Goal: Task Accomplishment & Management: Manage account settings

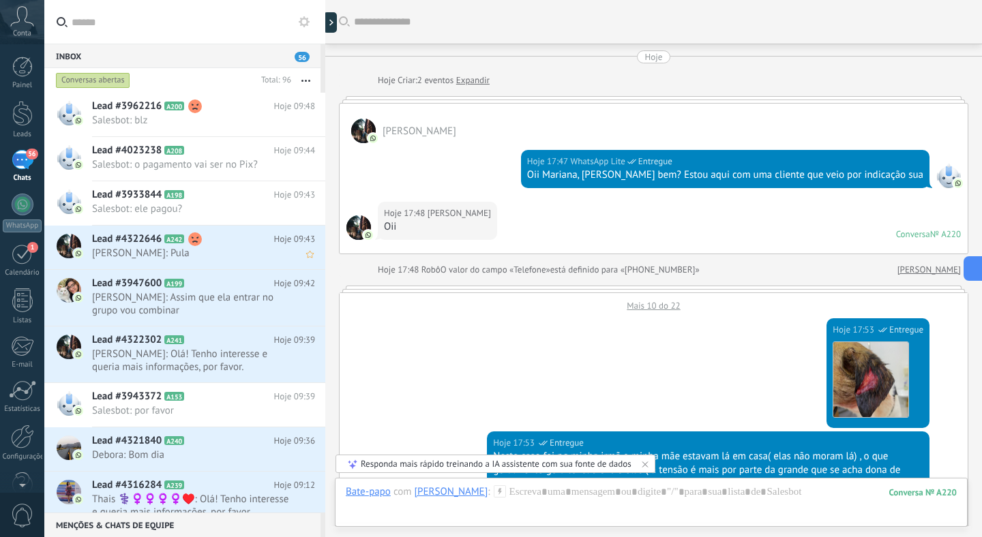
scroll to position [20, 0]
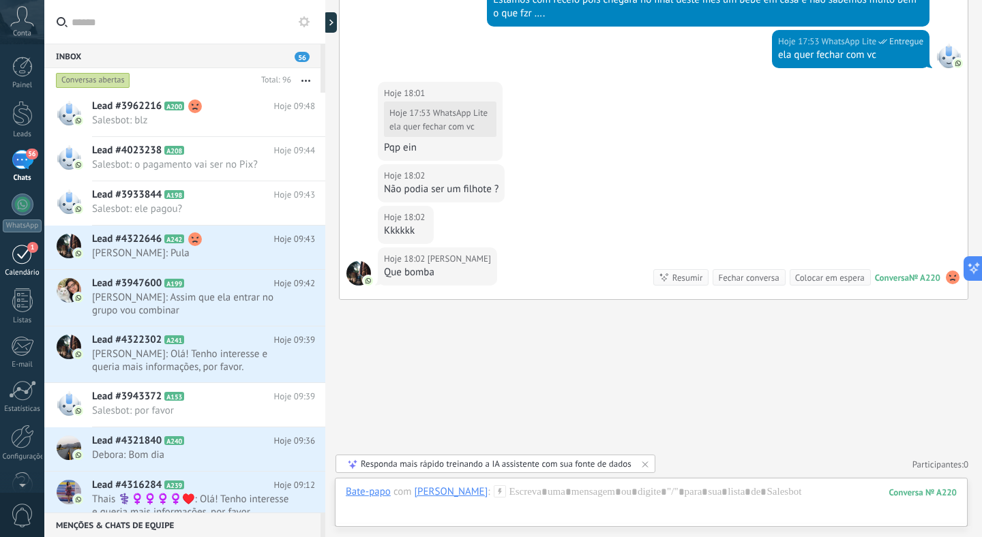
click at [28, 254] on div "1" at bounding box center [23, 253] width 22 height 21
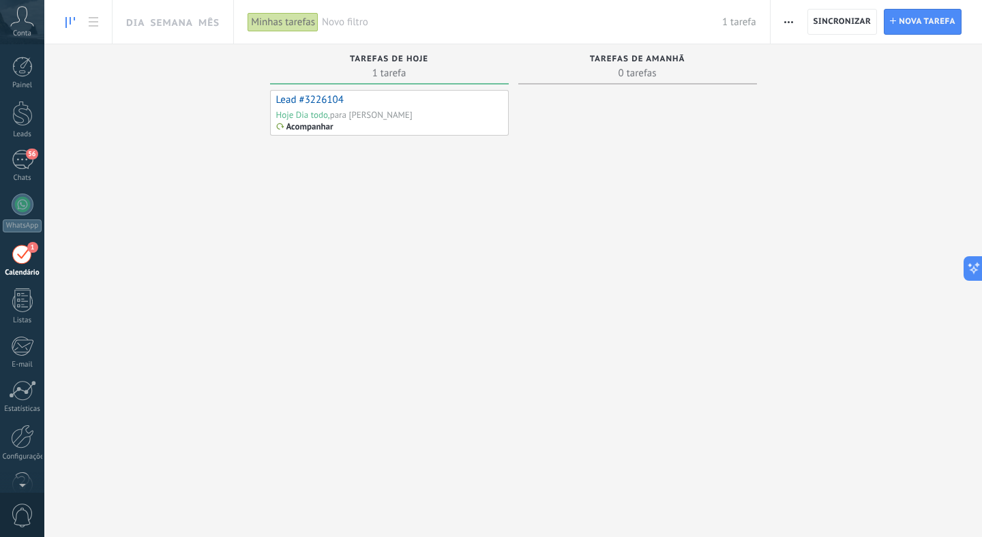
click at [412, 121] on div "para [PERSON_NAME]" at bounding box center [371, 115] width 82 height 12
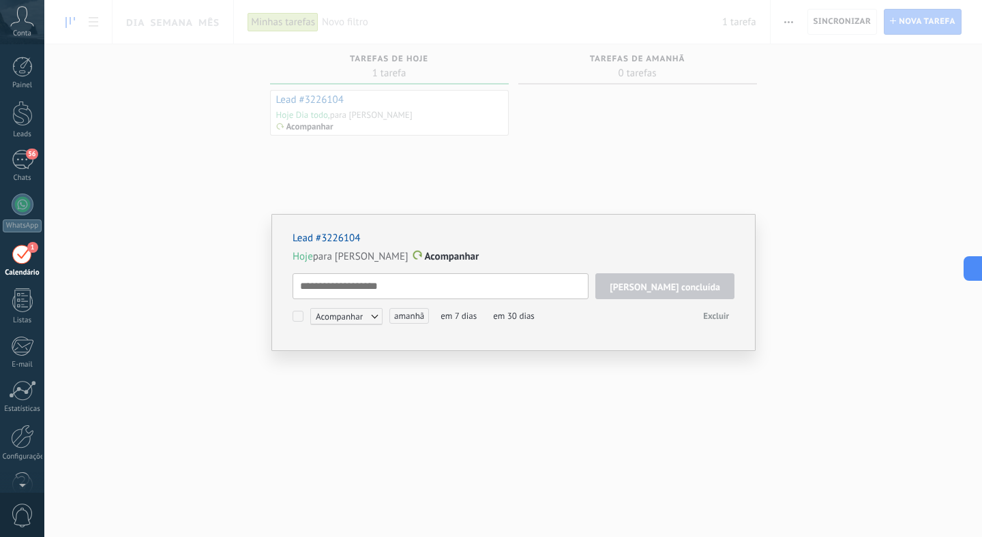
click at [494, 282] on textarea at bounding box center [440, 286] width 296 height 26
click at [702, 259] on p "Hoje para [PERSON_NAME]" at bounding box center [513, 257] width 442 height 14
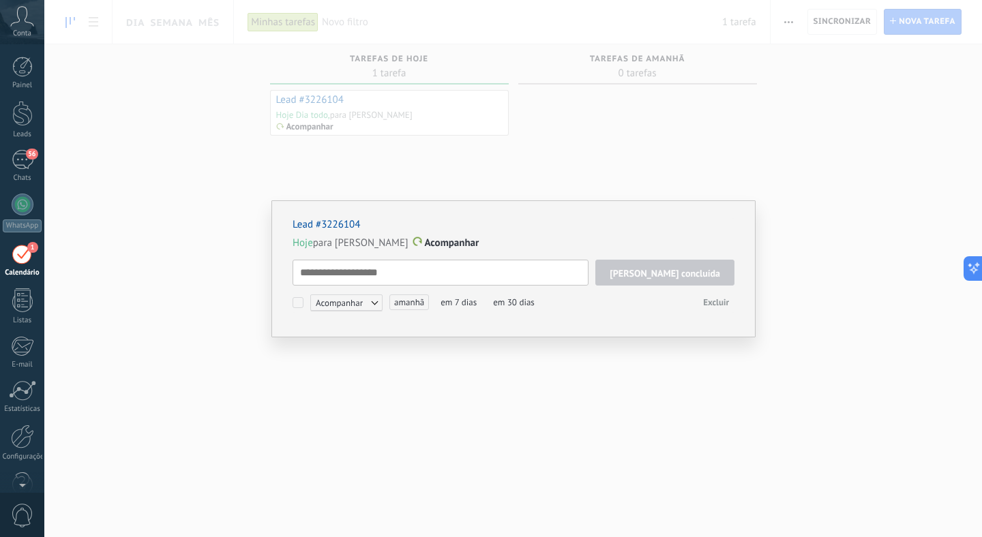
scroll to position [14, 0]
click at [473, 276] on textarea at bounding box center [440, 273] width 296 height 26
drag, startPoint x: 418, startPoint y: 271, endPoint x: 451, endPoint y: 271, distance: 32.7
click at [421, 271] on textarea at bounding box center [440, 273] width 296 height 26
click at [568, 273] on textarea at bounding box center [440, 273] width 296 height 26
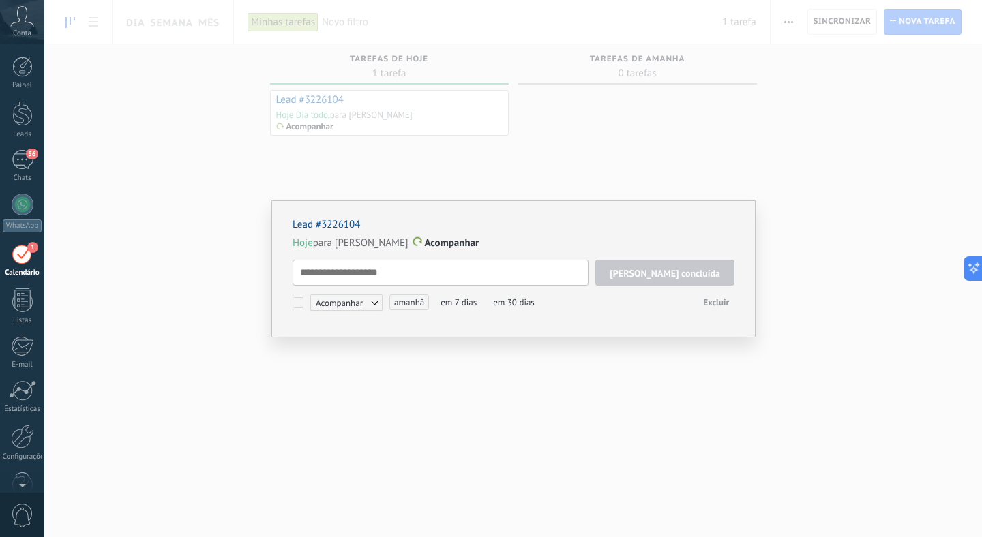
type textarea "*"
type textarea "**********"
type textarea "*"
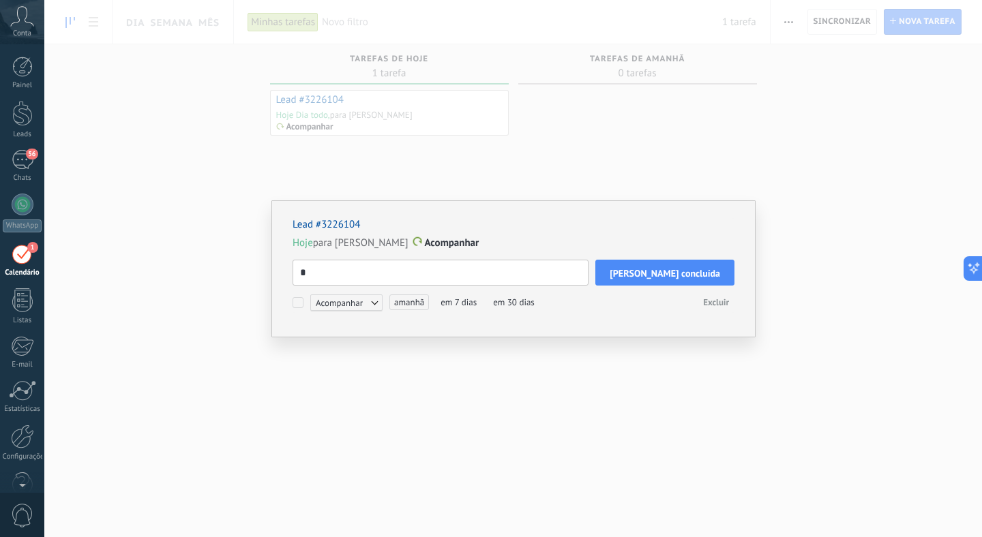
type textarea "**"
type textarea "***"
type textarea "****"
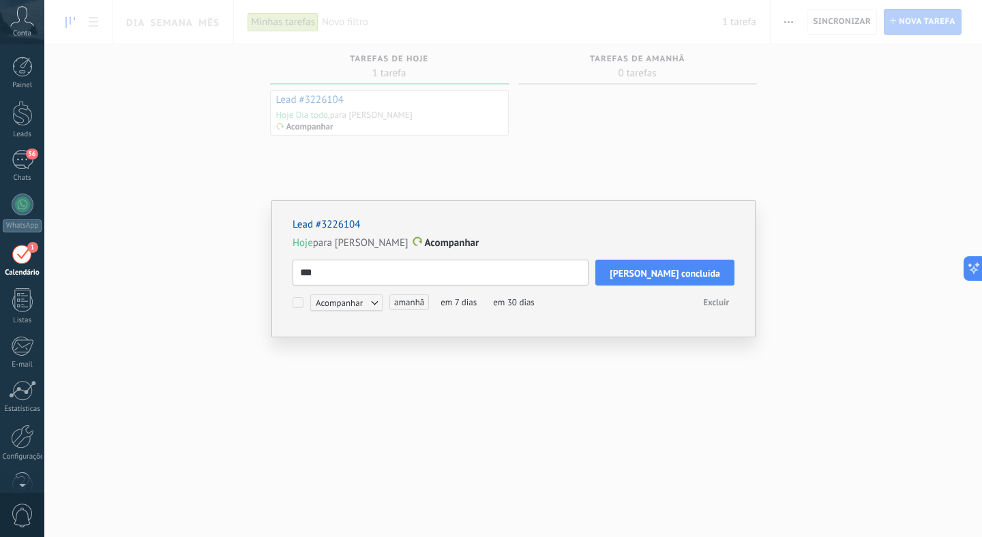
type textarea "****"
type textarea "*****"
click at [704, 275] on span "[PERSON_NAME] concluída" at bounding box center [665, 274] width 110 height 10
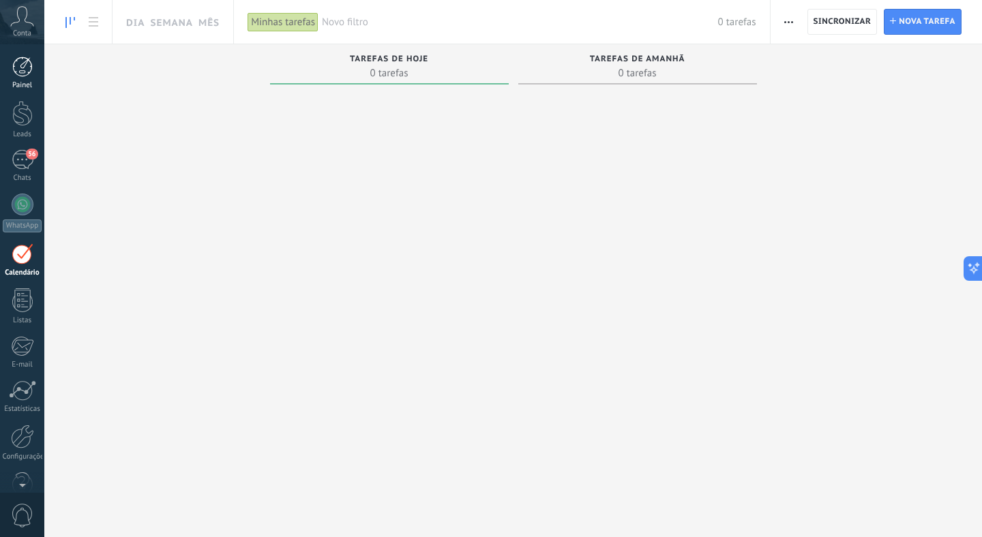
click at [15, 76] on div at bounding box center [22, 67] width 20 height 20
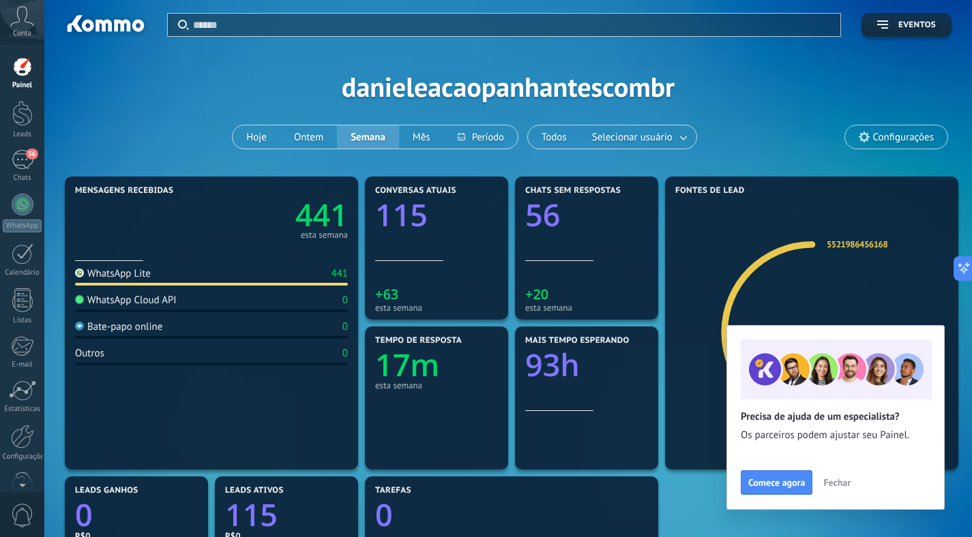
click at [835, 486] on span "Fechar" at bounding box center [836, 483] width 27 height 10
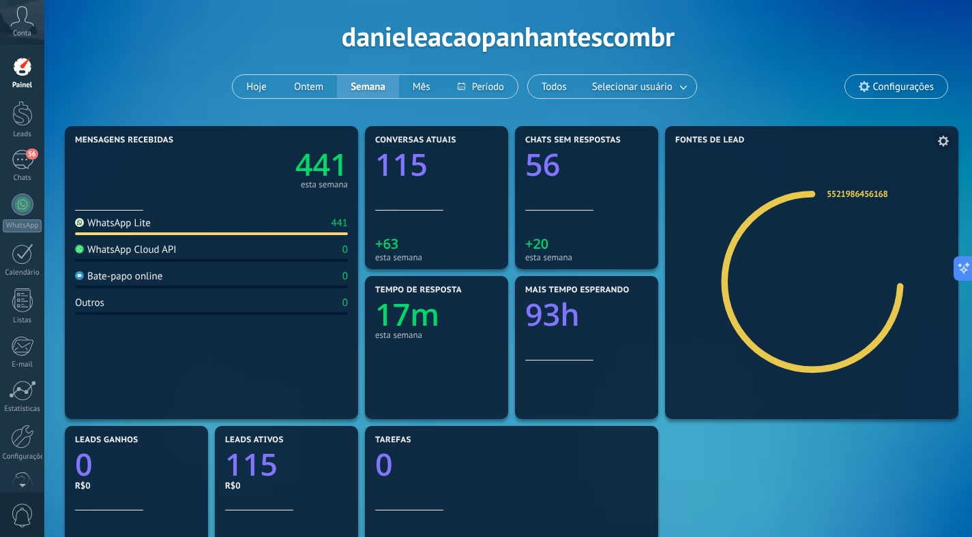
scroll to position [37, 0]
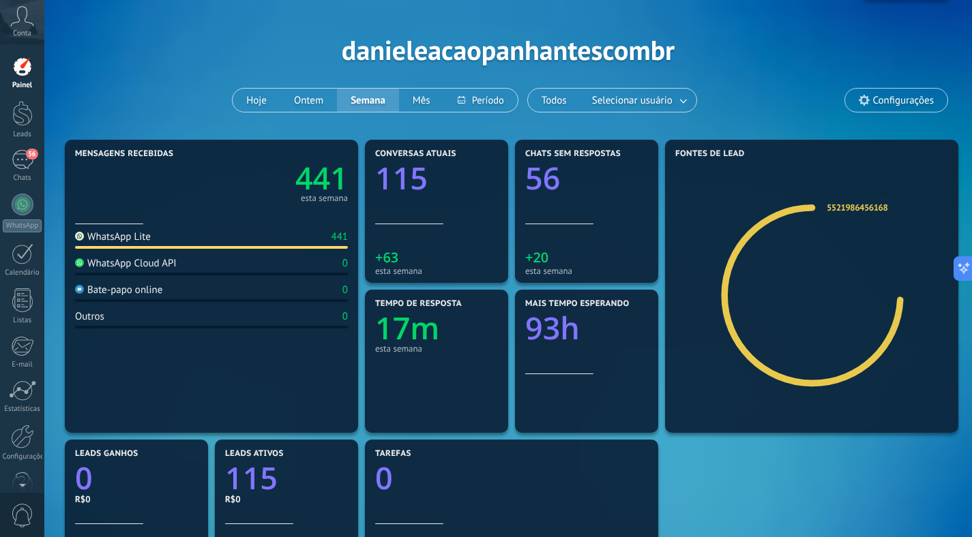
click at [881, 102] on span "Configurações" at bounding box center [903, 101] width 61 height 12
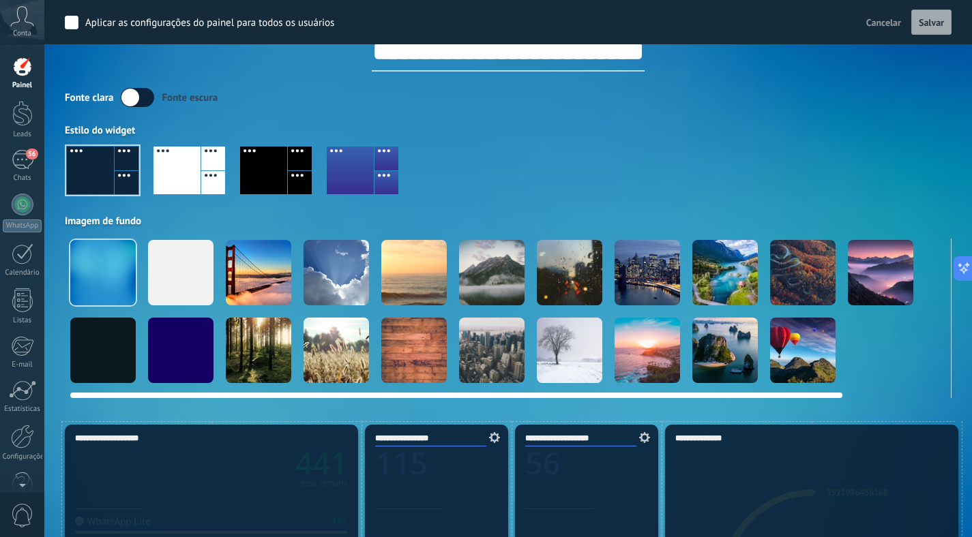
click at [270, 282] on div at bounding box center [258, 272] width 65 height 65
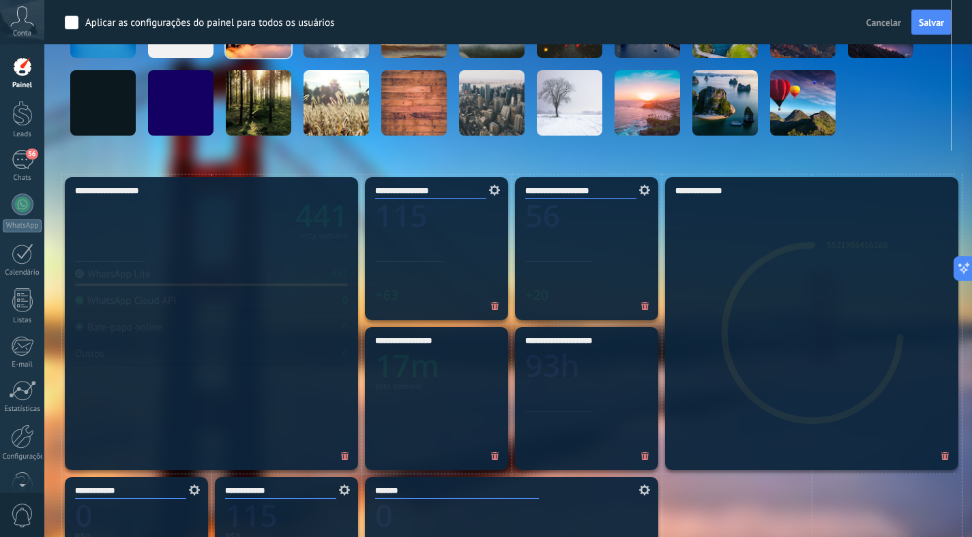
scroll to position [0, 0]
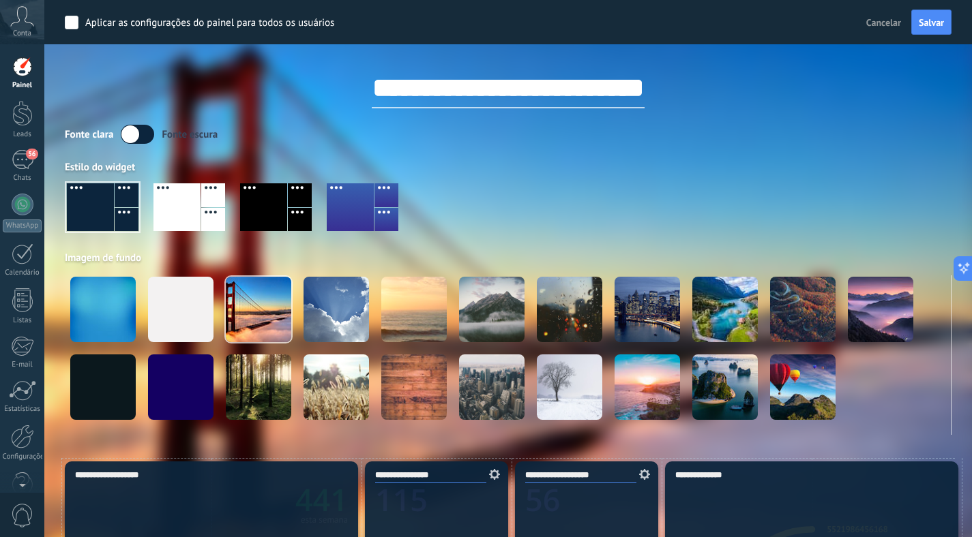
click at [192, 198] on div at bounding box center [176, 207] width 47 height 48
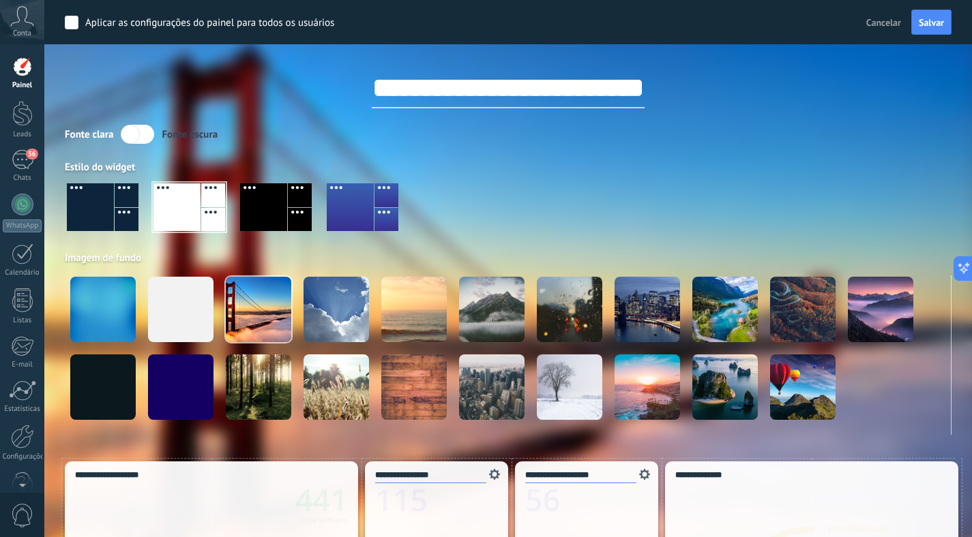
click at [341, 211] on div at bounding box center [350, 207] width 47 height 48
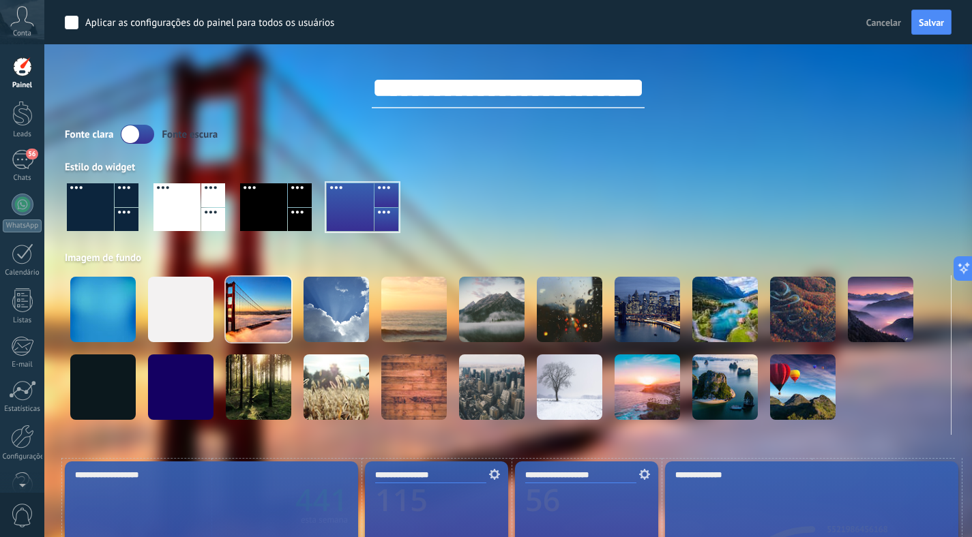
click at [136, 138] on label at bounding box center [137, 134] width 33 height 19
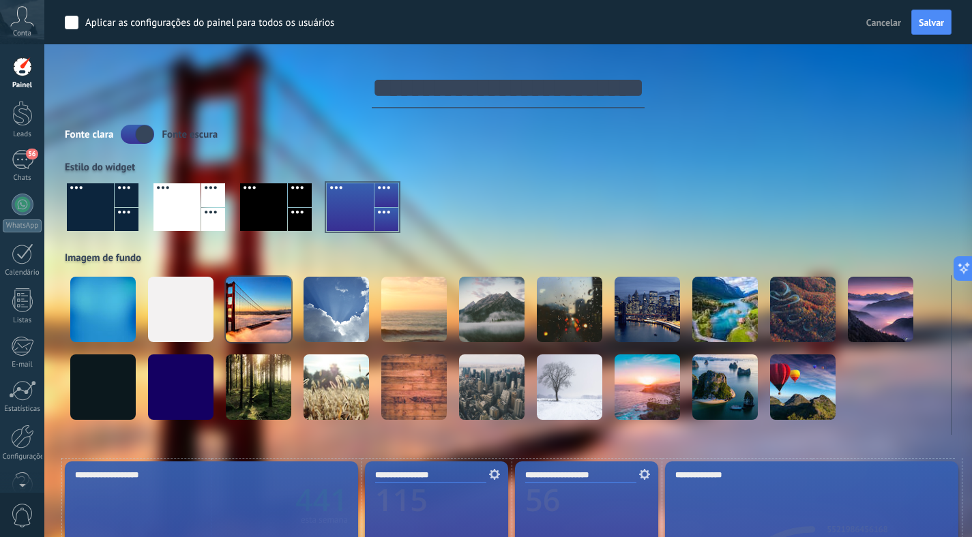
click at [136, 138] on label at bounding box center [137, 134] width 33 height 19
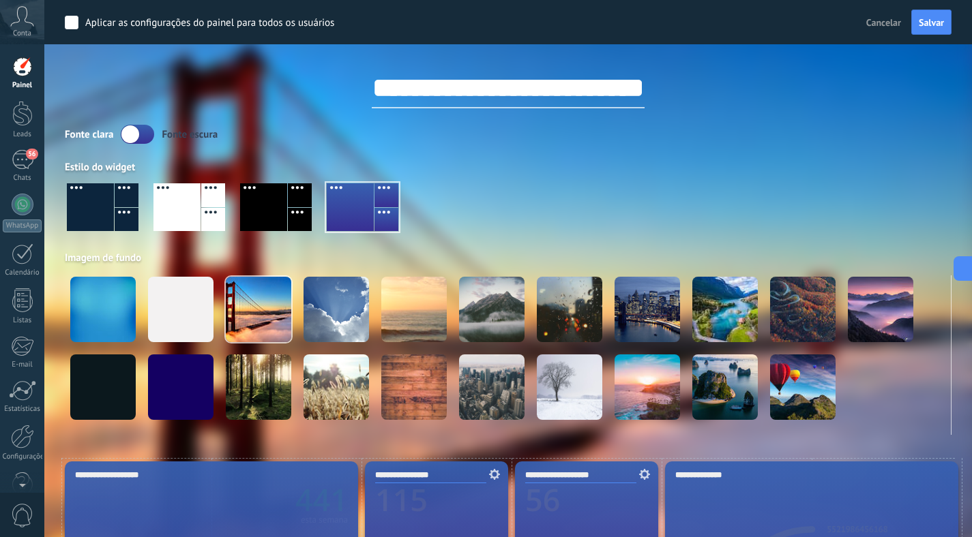
click at [30, 30] on span "Conta" at bounding box center [22, 33] width 18 height 9
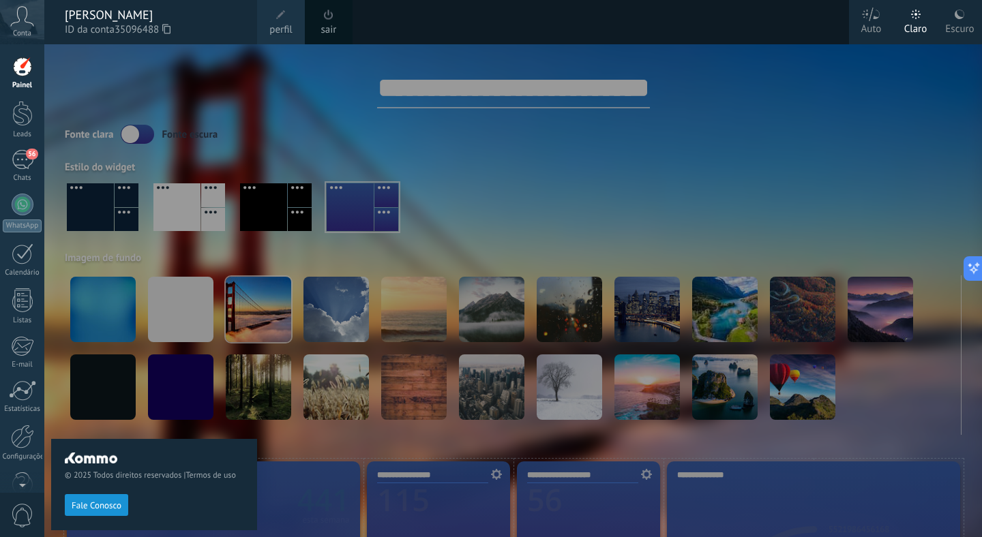
click at [575, 175] on div at bounding box center [535, 268] width 982 height 537
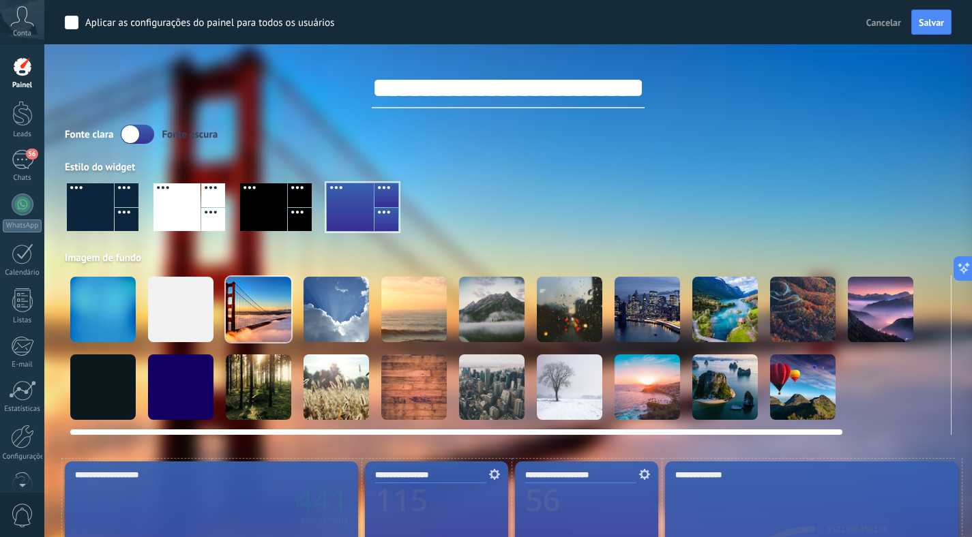
click at [507, 318] on div at bounding box center [491, 309] width 65 height 65
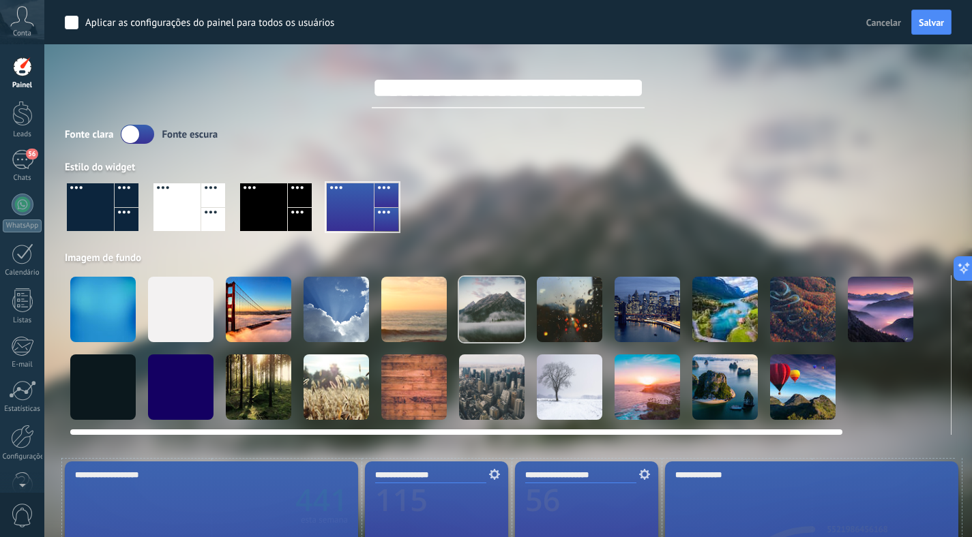
click at [710, 310] on div at bounding box center [724, 309] width 65 height 65
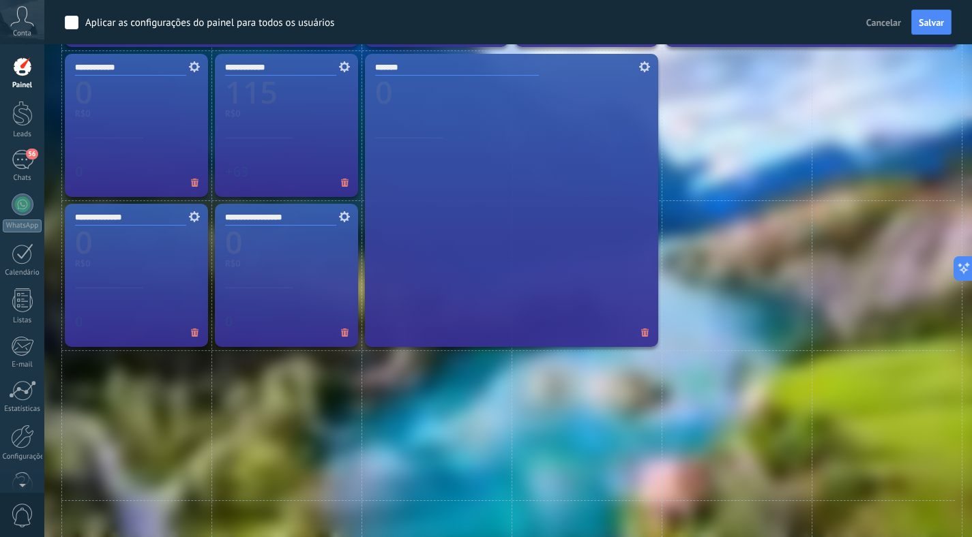
scroll to position [733, 0]
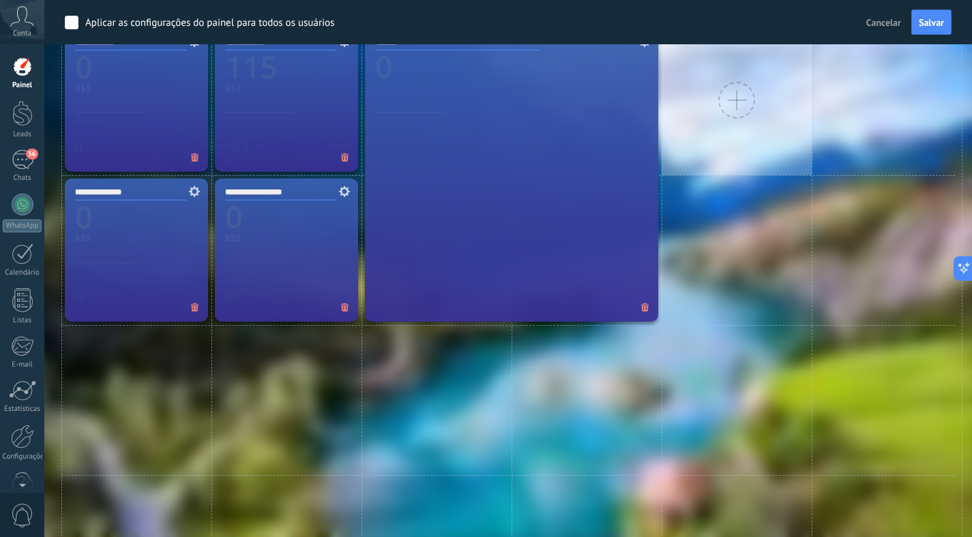
click at [740, 108] on div at bounding box center [736, 100] width 37 height 37
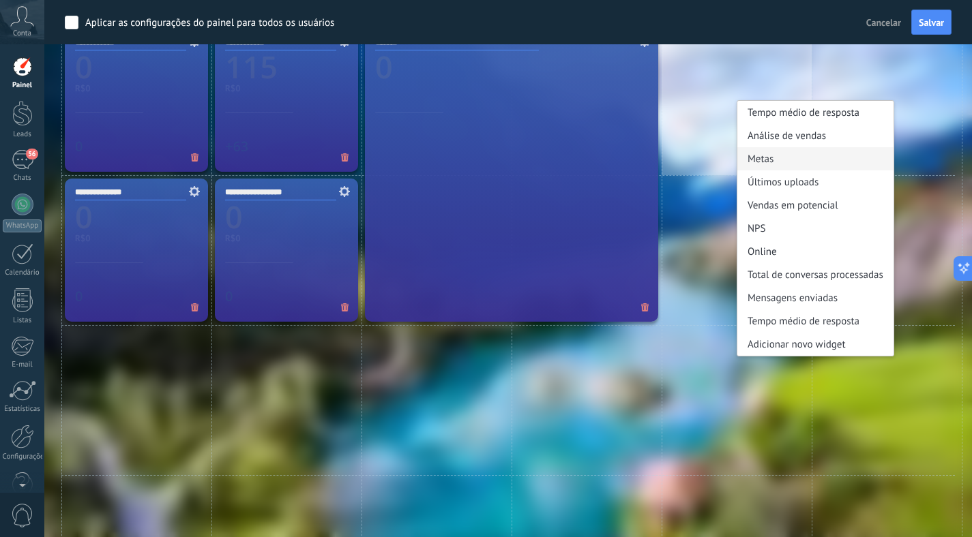
click at [788, 167] on div "Metas" at bounding box center [815, 158] width 156 height 23
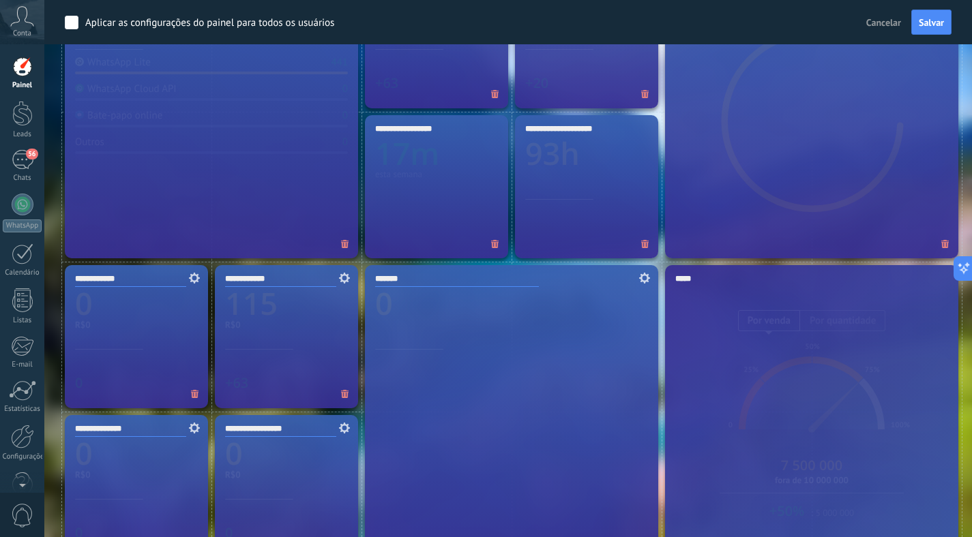
scroll to position [534, 0]
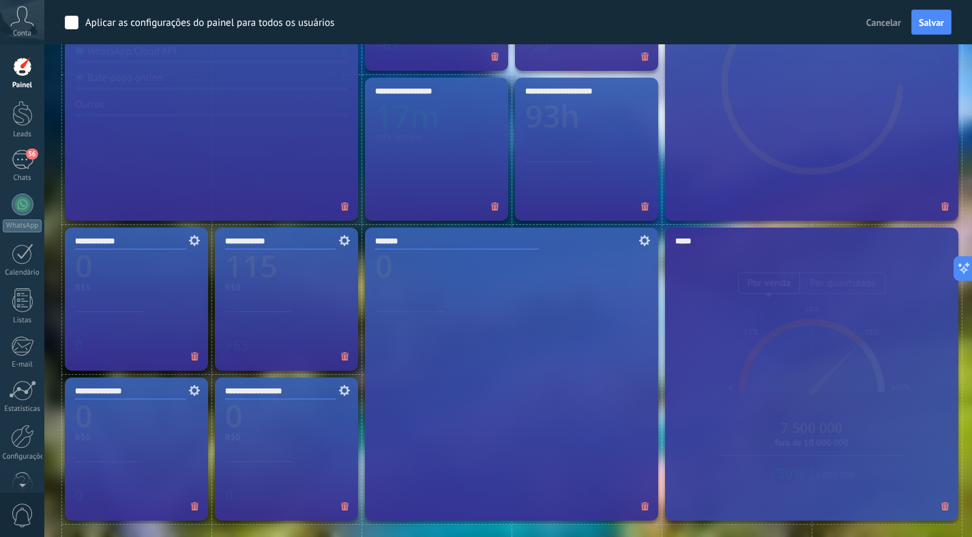
click at [825, 370] on div "*****" at bounding box center [811, 374] width 293 height 293
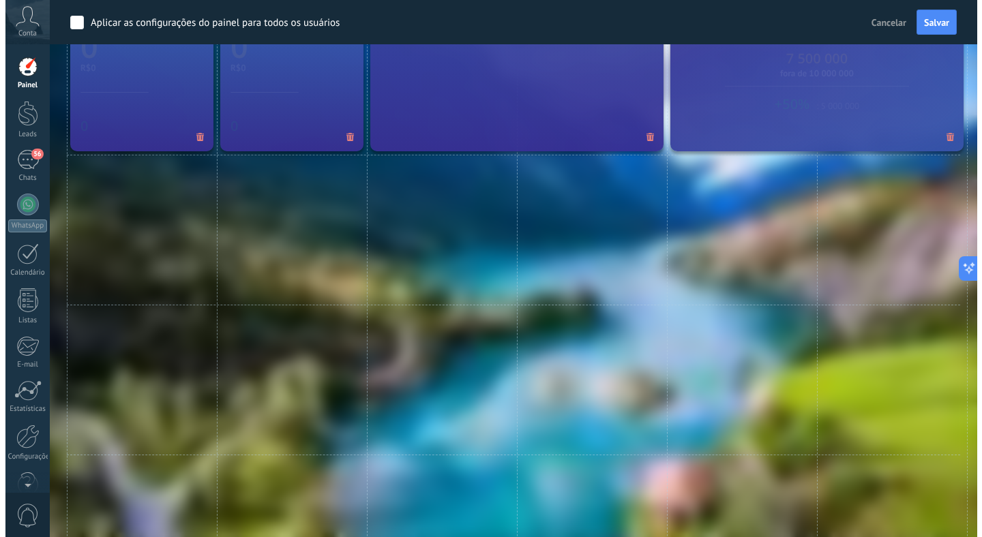
scroll to position [929, 0]
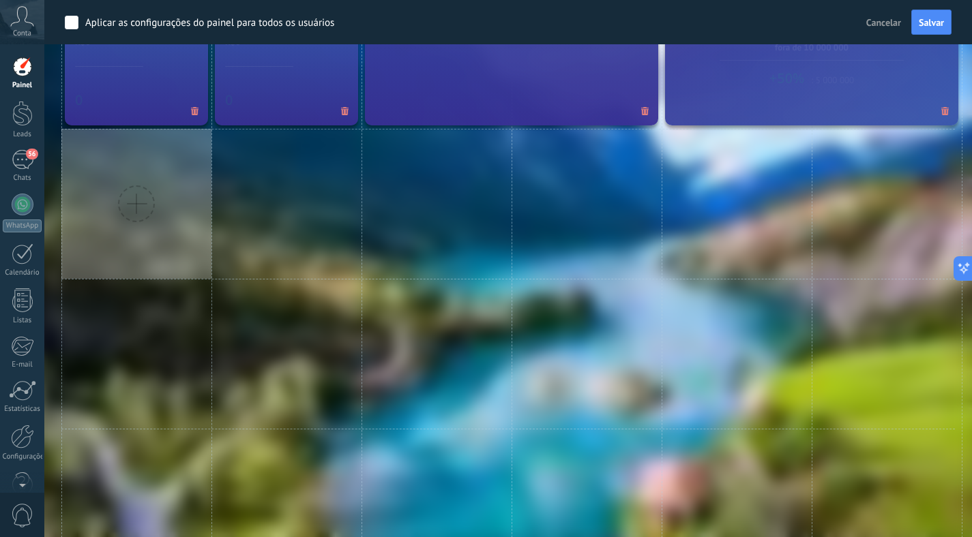
click at [150, 252] on div at bounding box center [136, 204] width 150 height 150
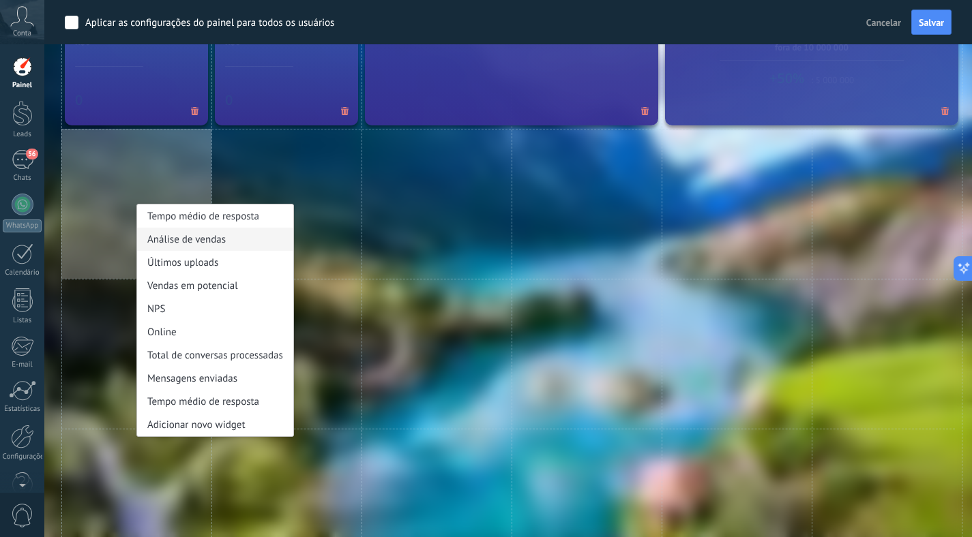
click at [221, 237] on div "Análise de vendas" at bounding box center [215, 239] width 156 height 23
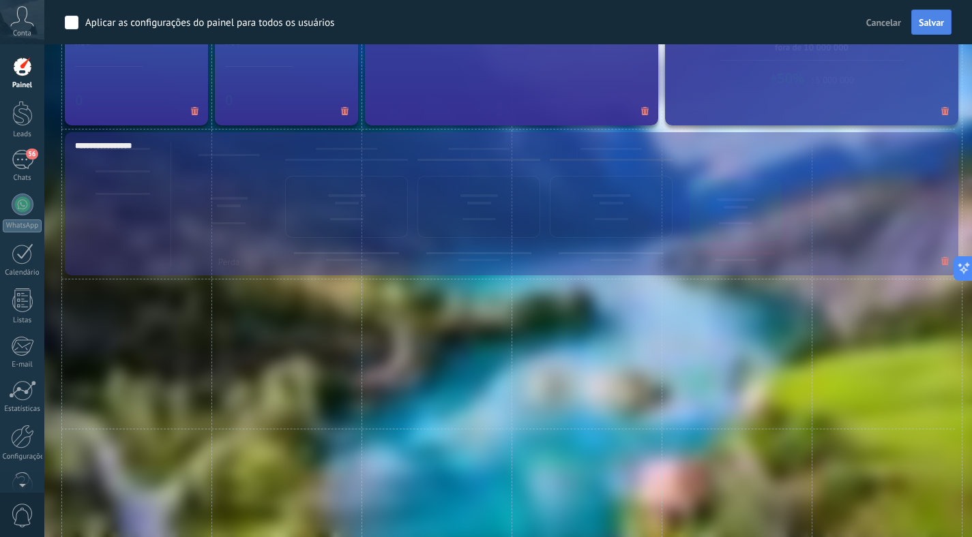
click at [930, 24] on span "Salvar" at bounding box center [930, 23] width 25 height 10
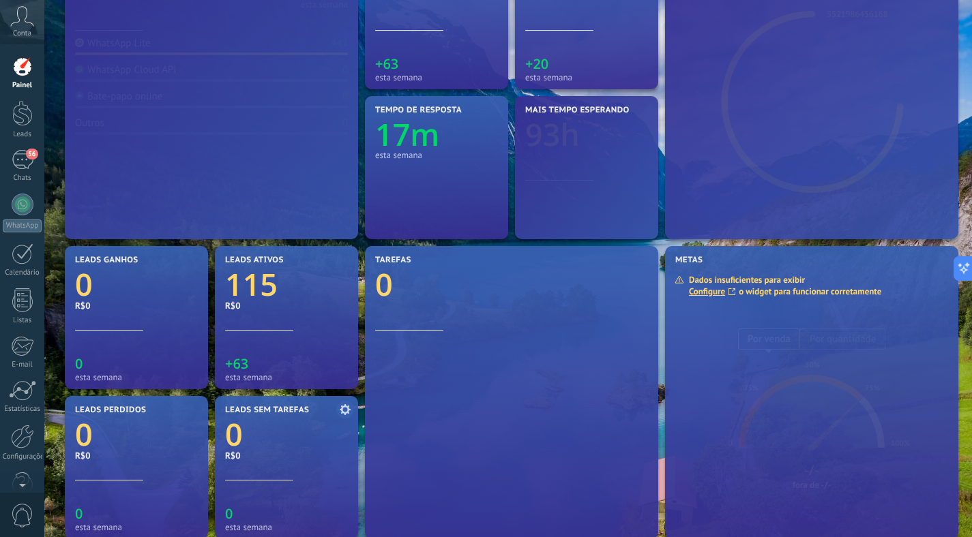
scroll to position [78, 0]
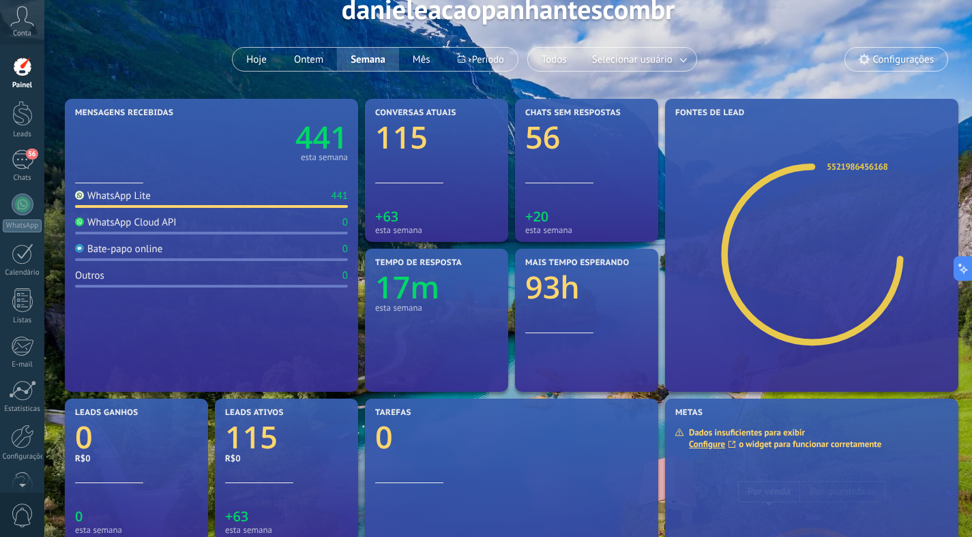
click at [230, 149] on link "441" at bounding box center [279, 138] width 136 height 42
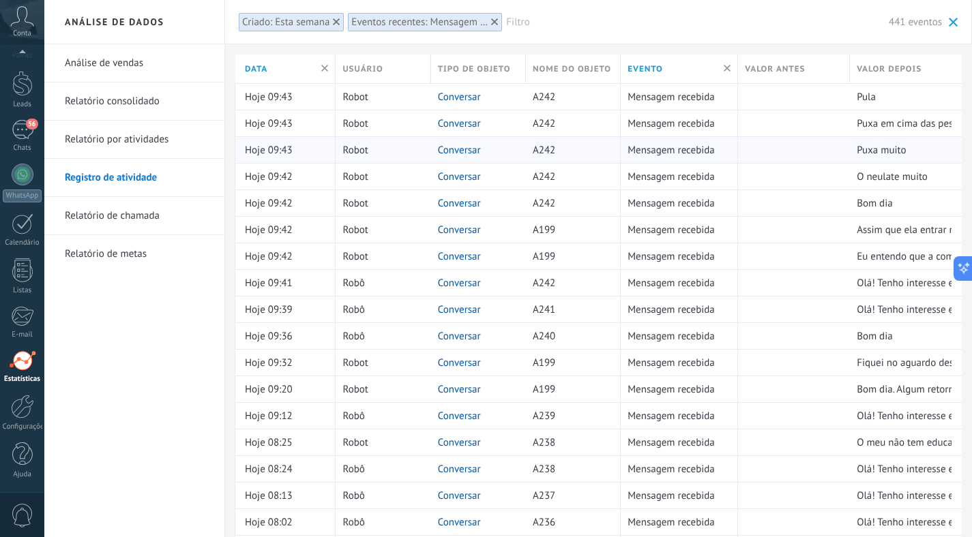
click at [953, 19] on span at bounding box center [952, 22] width 9 height 9
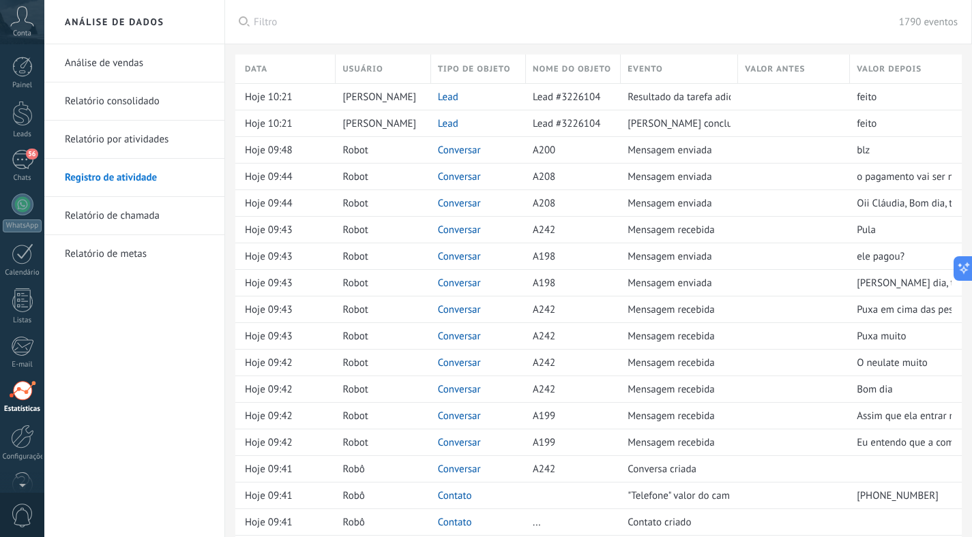
click at [20, 400] on div at bounding box center [22, 390] width 27 height 20
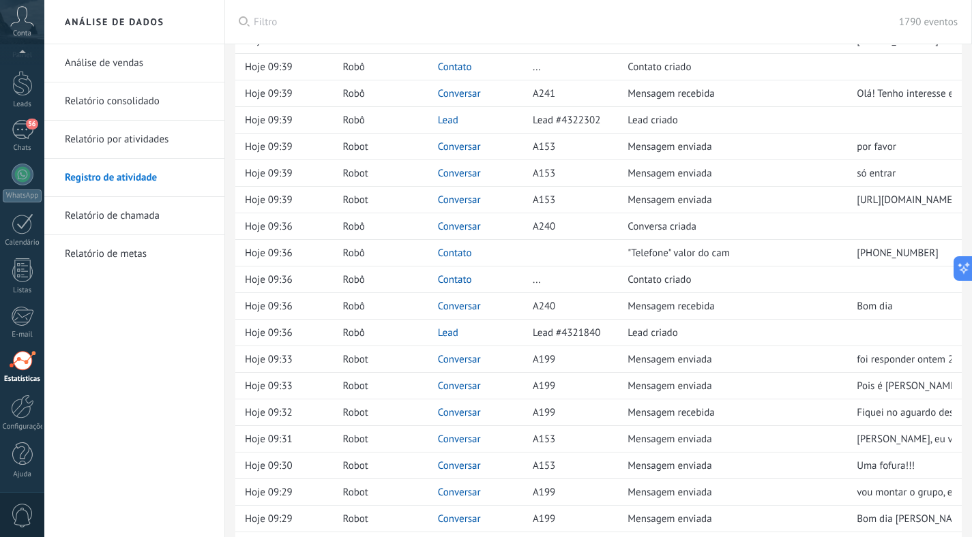
scroll to position [920, 0]
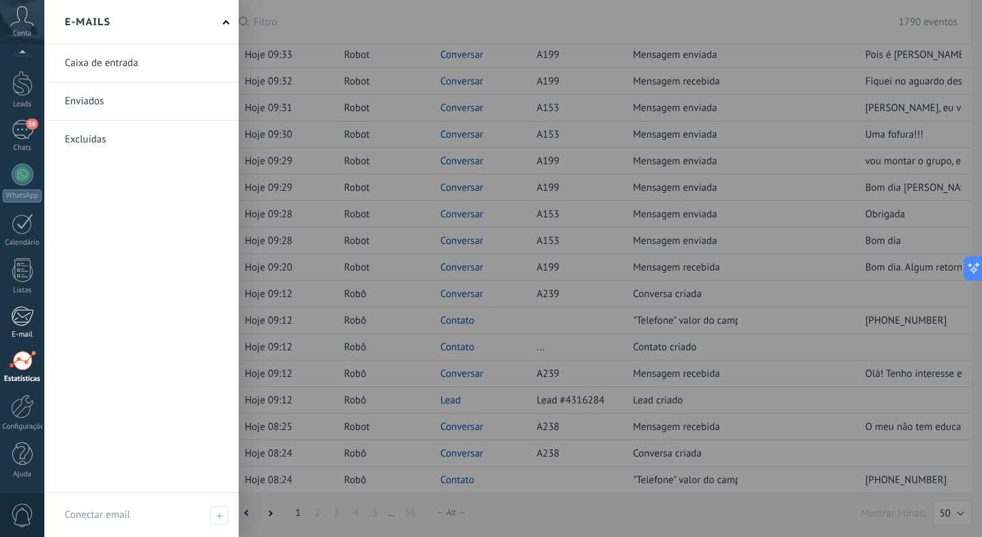
click at [21, 331] on div "E-mail" at bounding box center [23, 335] width 40 height 9
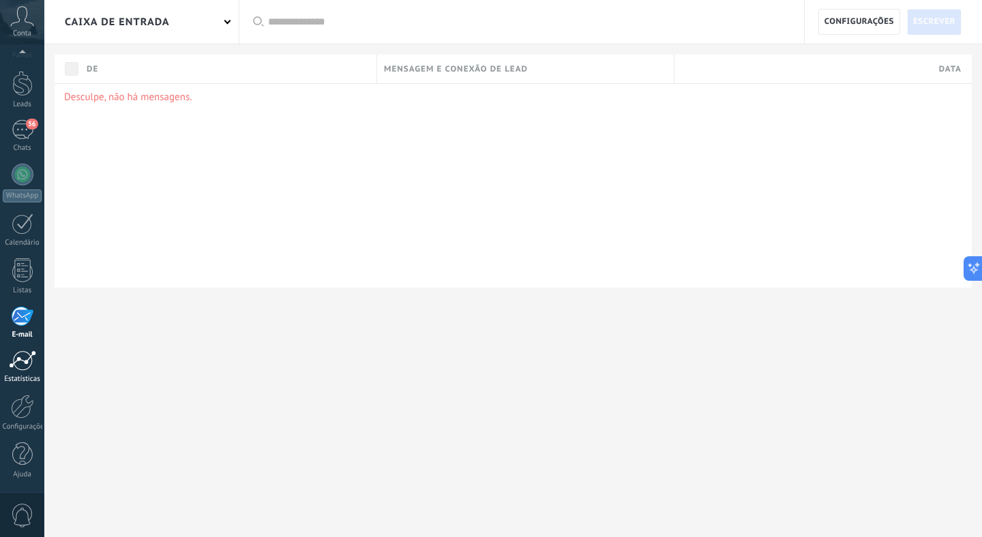
click at [17, 370] on div at bounding box center [22, 360] width 27 height 20
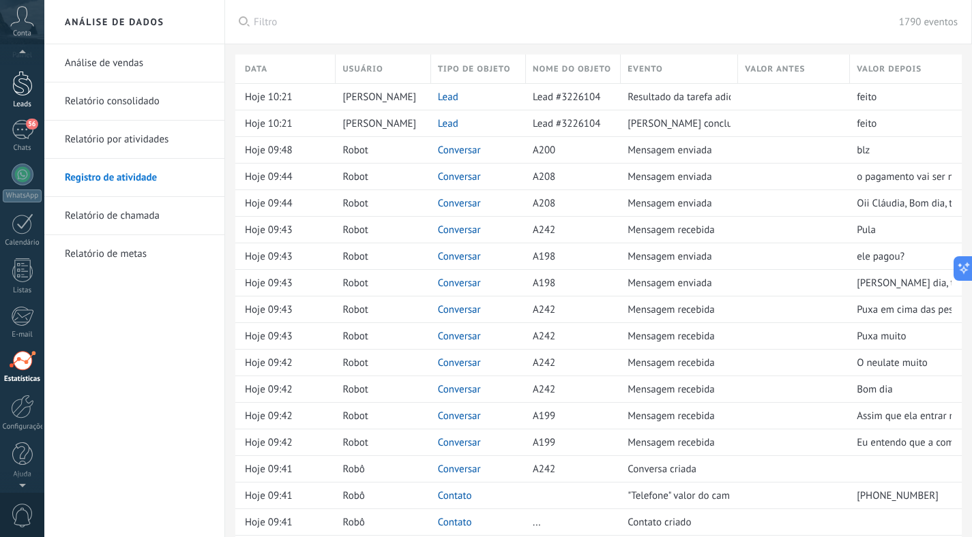
scroll to position [18, 0]
click at [17, 108] on link "Leads" at bounding box center [22, 102] width 44 height 38
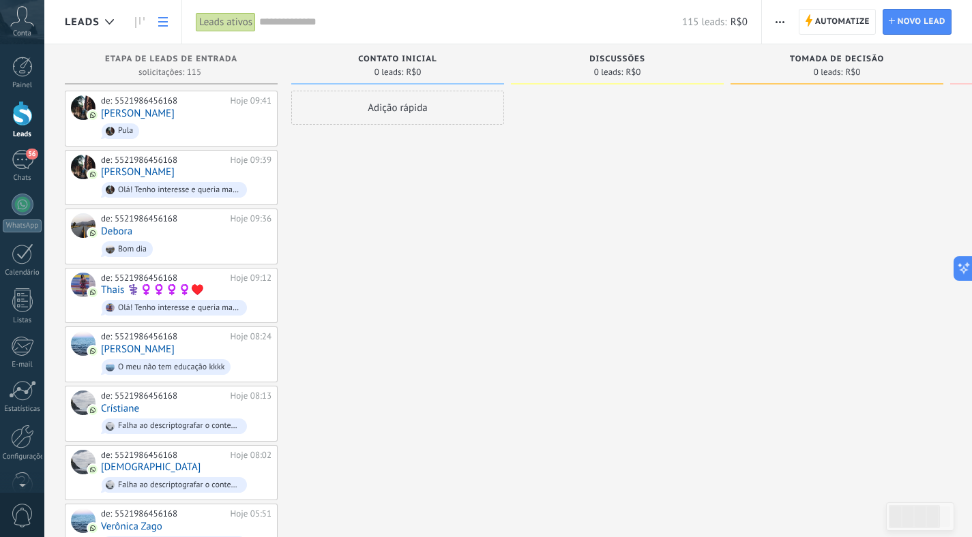
click at [162, 25] on icon at bounding box center [163, 22] width 10 height 10
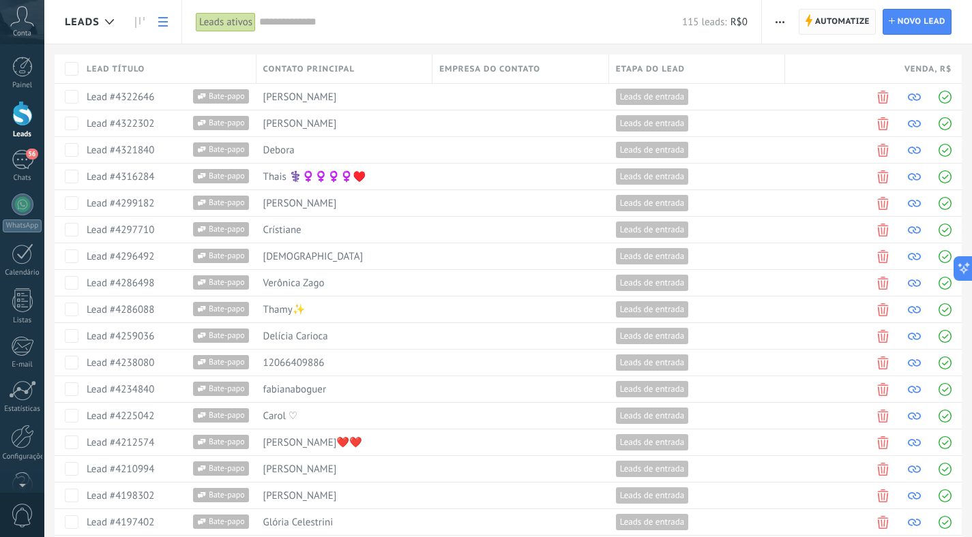
click at [852, 23] on span "Automatize" at bounding box center [842, 22] width 55 height 25
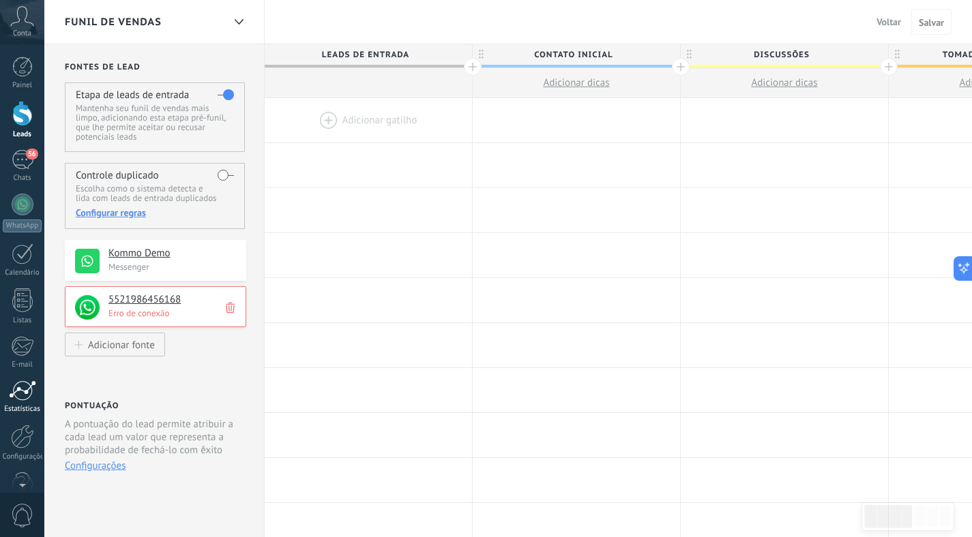
click at [12, 380] on div at bounding box center [22, 390] width 27 height 20
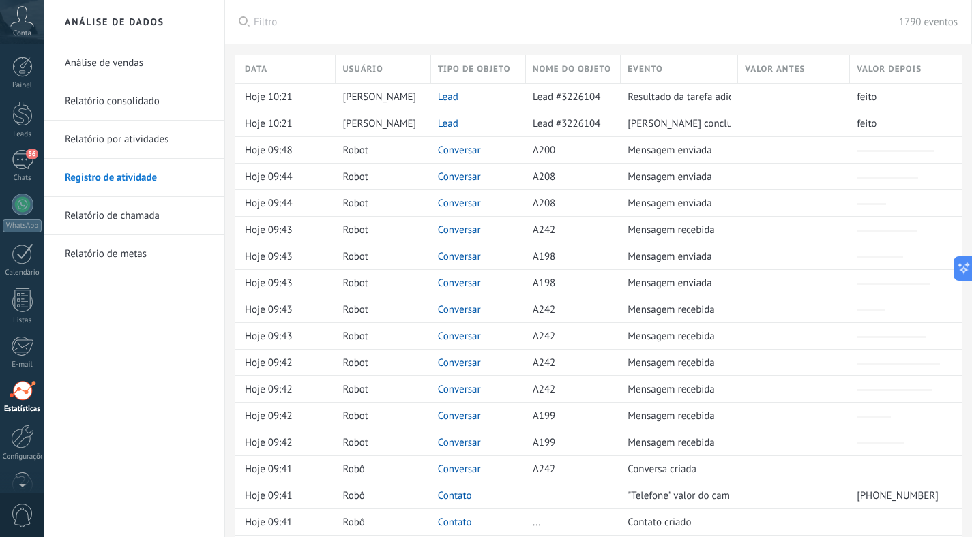
scroll to position [30, 0]
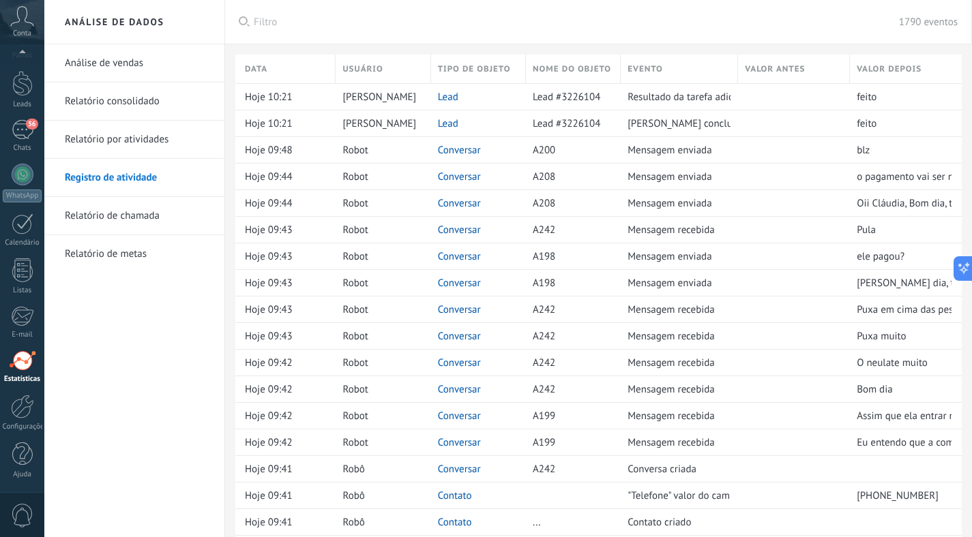
click at [139, 68] on link "Análise de vendas" at bounding box center [138, 63] width 146 height 38
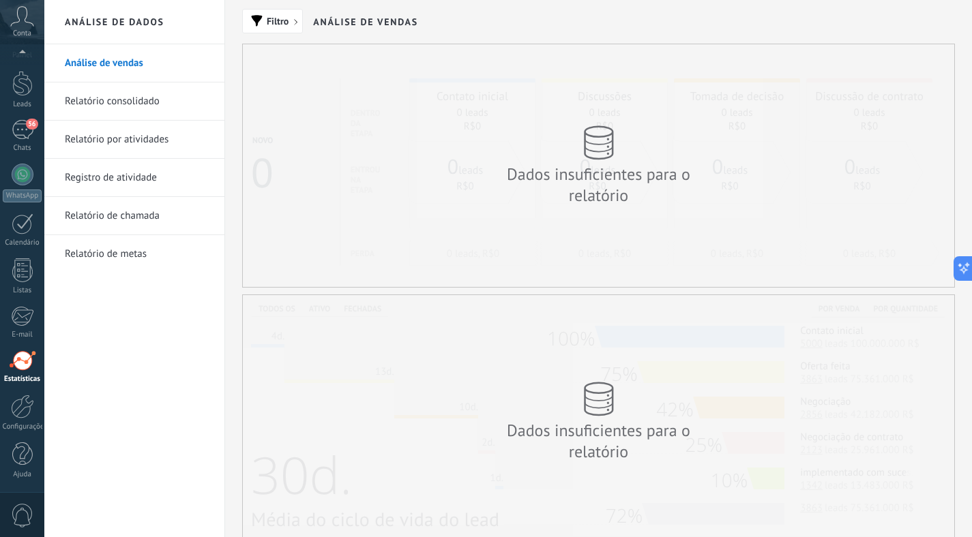
click at [125, 258] on link "Relatório de metas" at bounding box center [138, 254] width 146 height 38
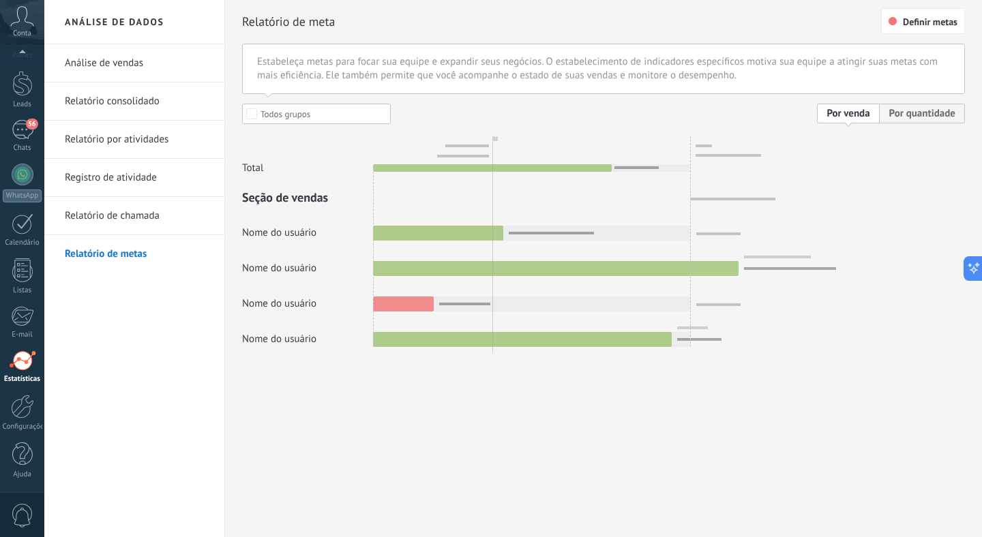
click at [301, 237] on div at bounding box center [603, 225] width 723 height 243
click at [18, 427] on div "Configurações" at bounding box center [23, 427] width 40 height 9
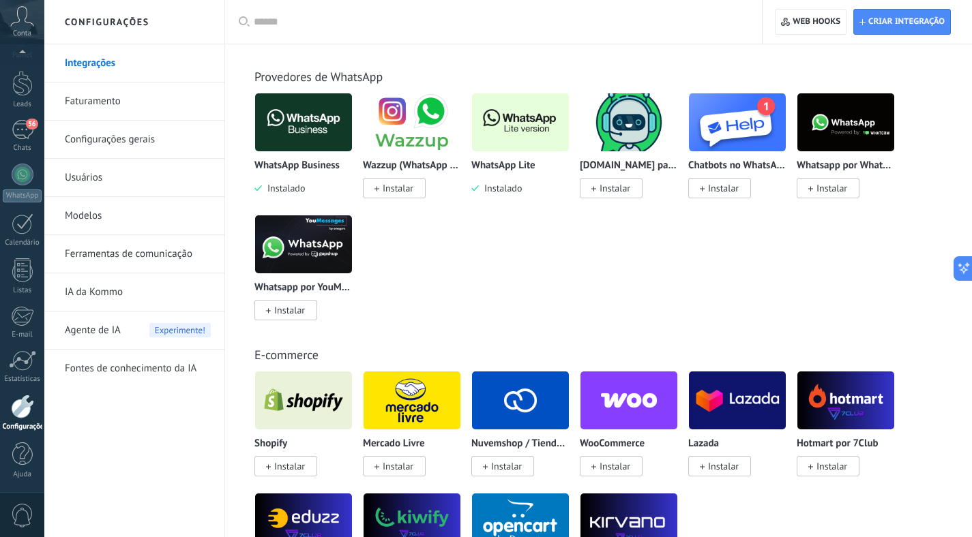
scroll to position [725, 0]
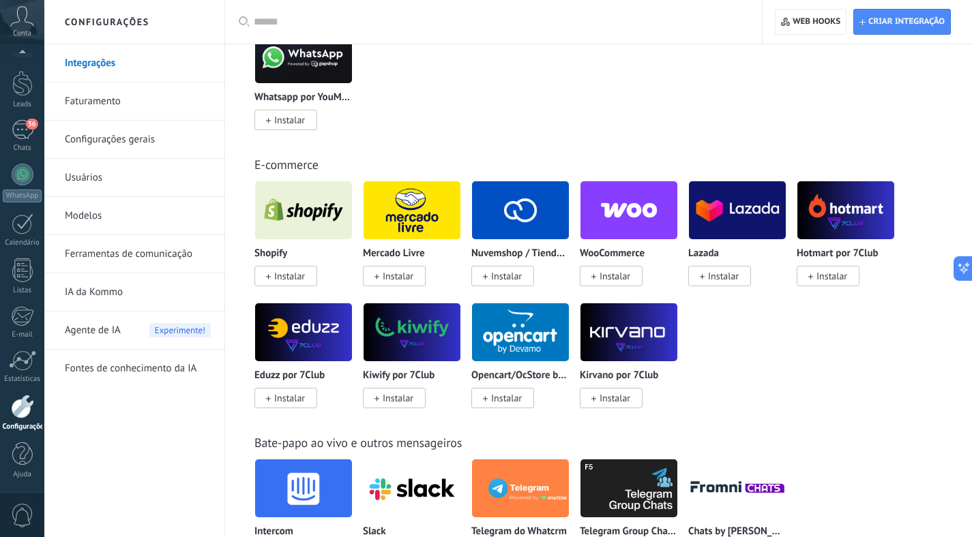
click at [104, 211] on link "Modelos" at bounding box center [138, 216] width 146 height 38
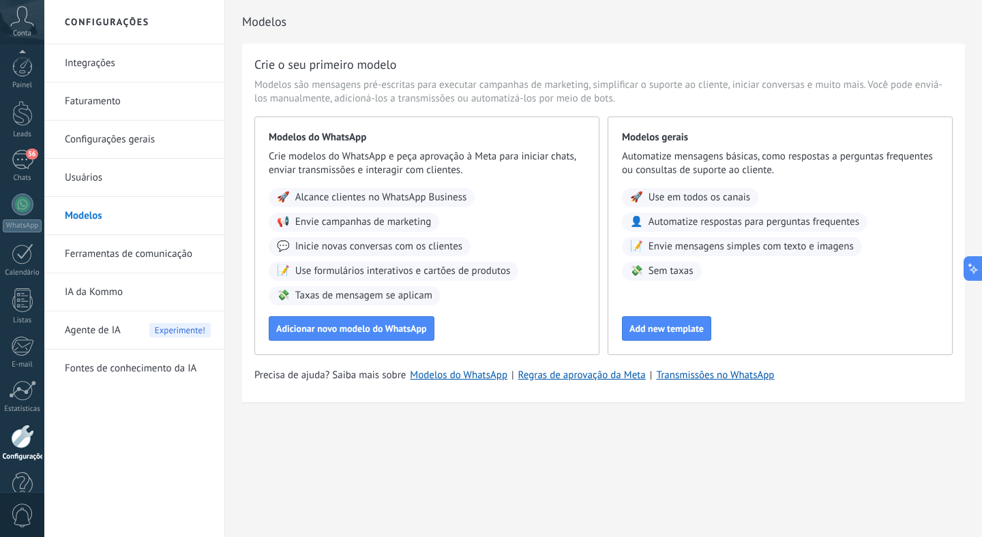
scroll to position [30, 0]
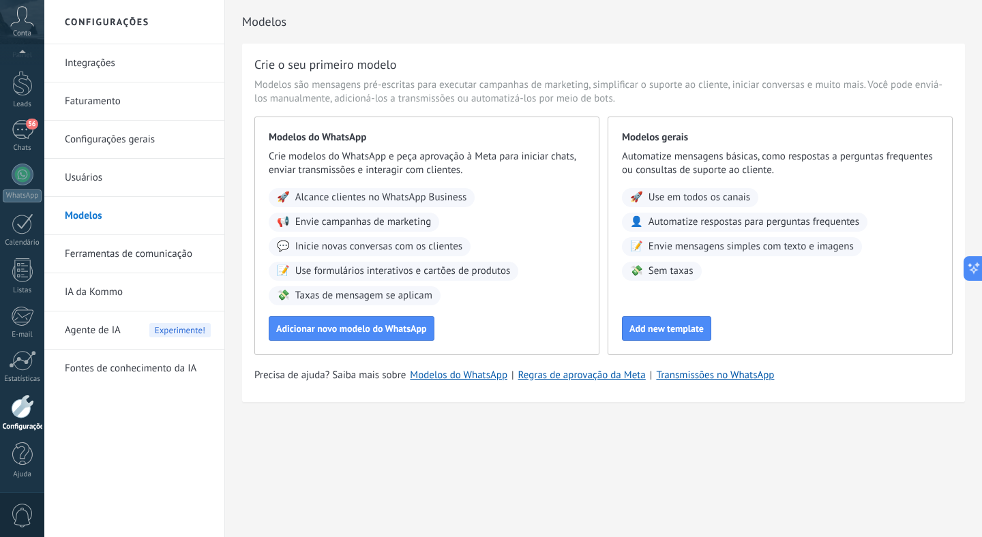
click at [85, 175] on link "Usuários" at bounding box center [138, 178] width 146 height 38
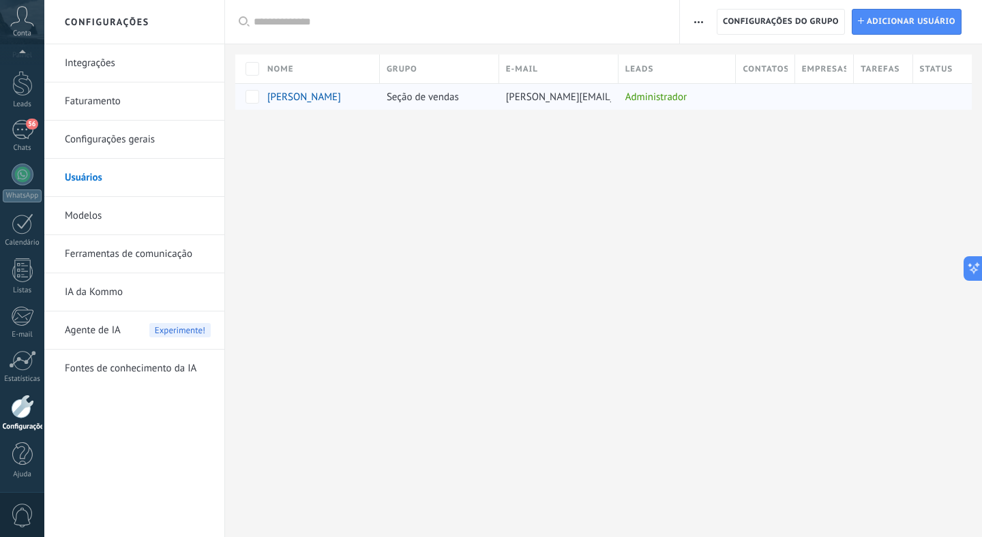
click at [585, 95] on span "daniele@acaopanhantes.com.br" at bounding box center [620, 97] width 228 height 13
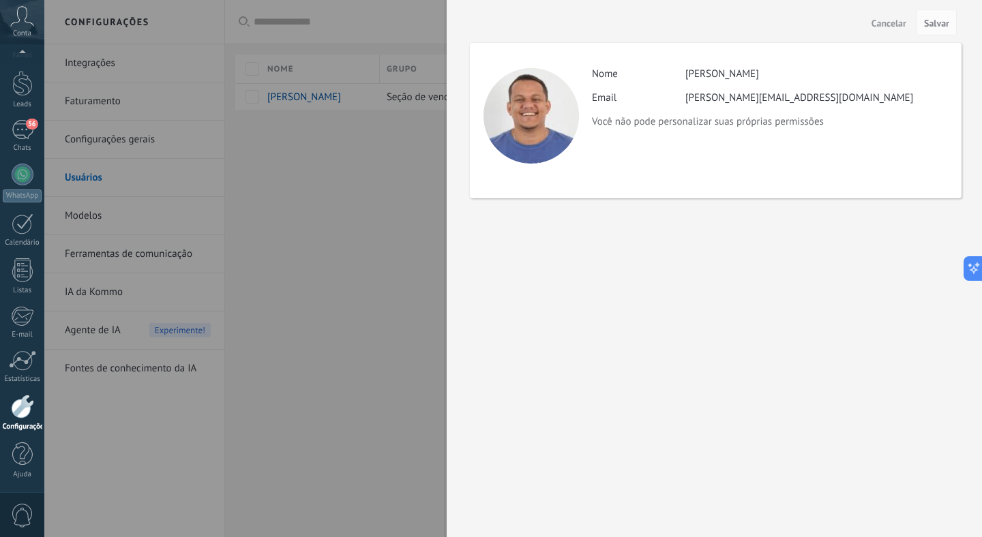
click at [892, 24] on span "Cancelar" at bounding box center [888, 23] width 35 height 10
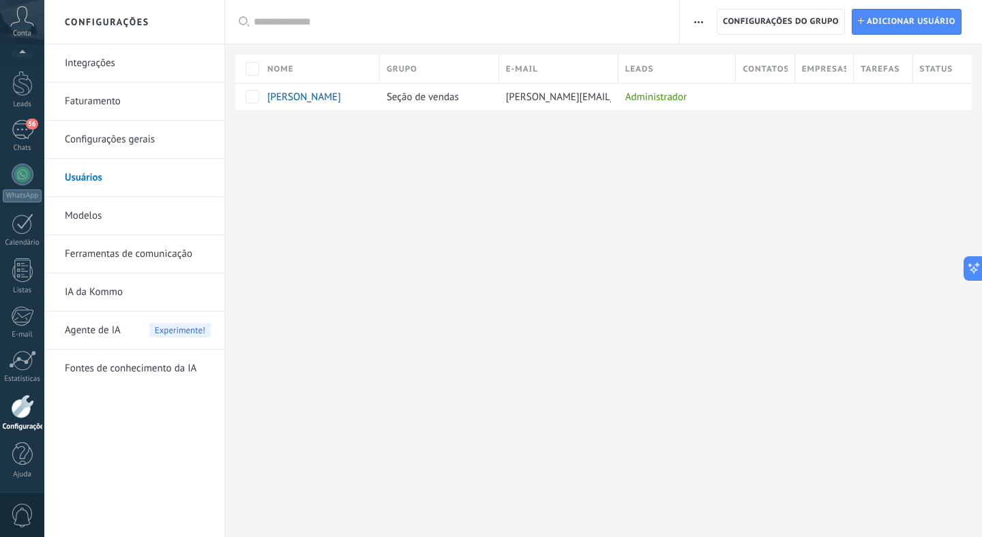
click at [96, 226] on link "Modelos" at bounding box center [138, 216] width 146 height 38
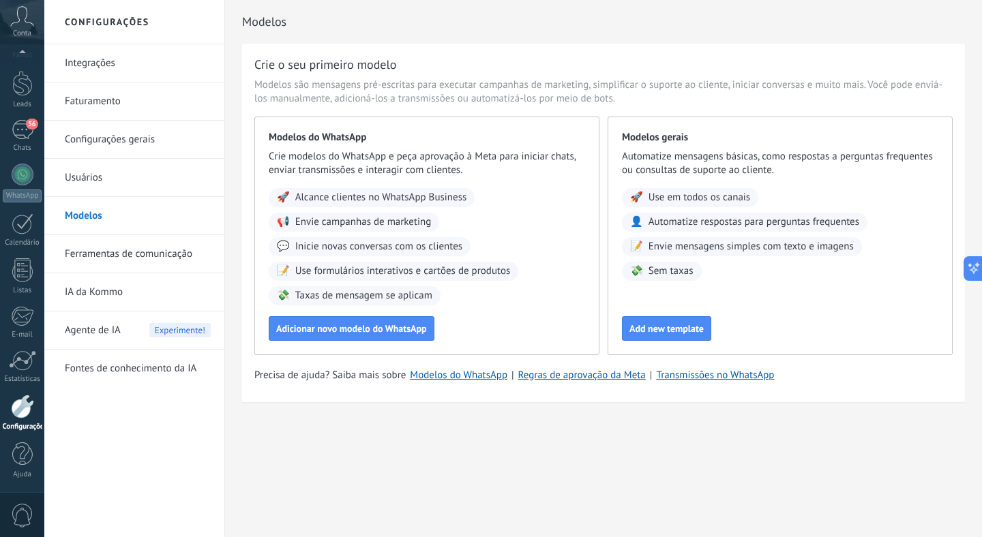
click at [100, 260] on link "Ferramentas de comunicação" at bounding box center [138, 254] width 146 height 38
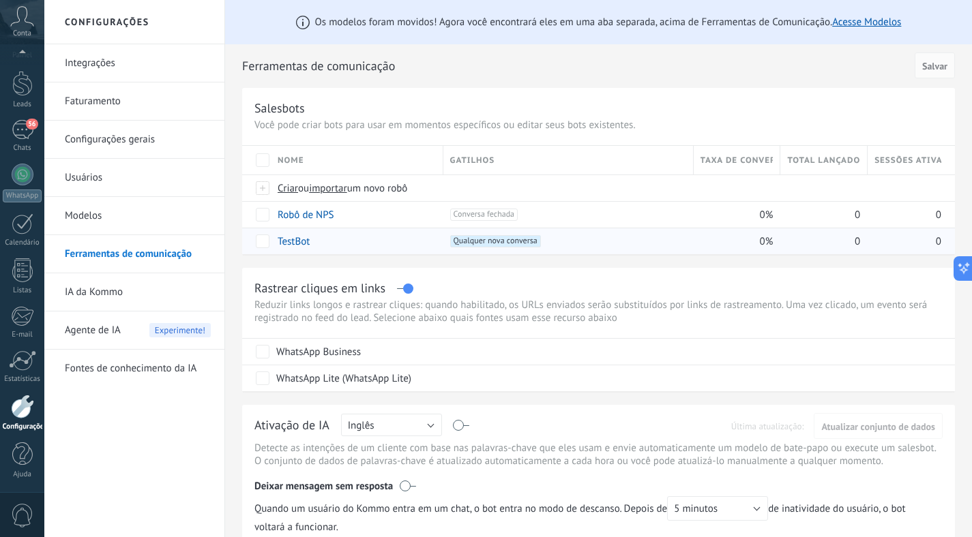
click at [290, 241] on link "TestBot" at bounding box center [293, 241] width 32 height 13
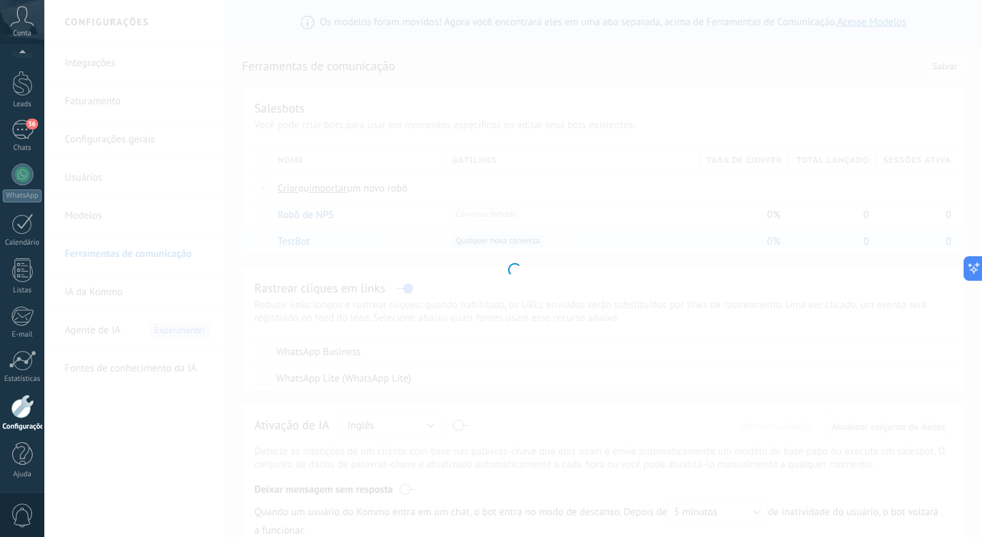
type input "*******"
